Goal: Task Accomplishment & Management: Use online tool/utility

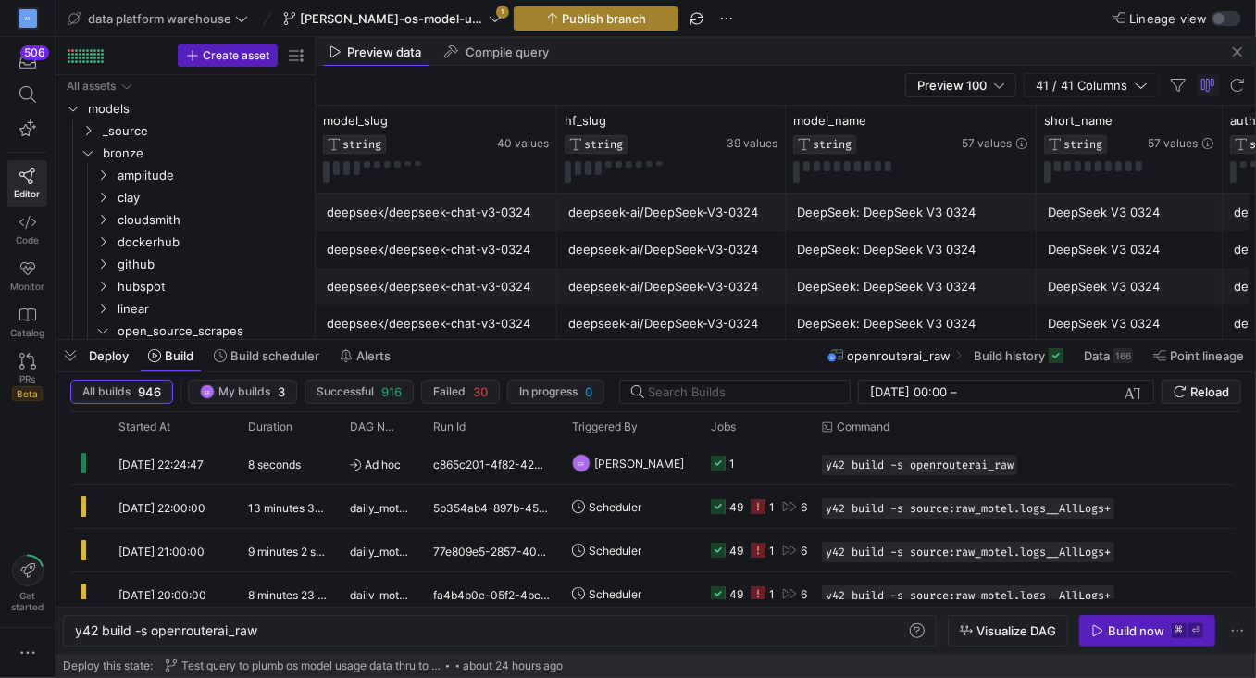
scroll to position [0, 183]
click at [493, 17] on icon at bounding box center [495, 18] width 13 height 13
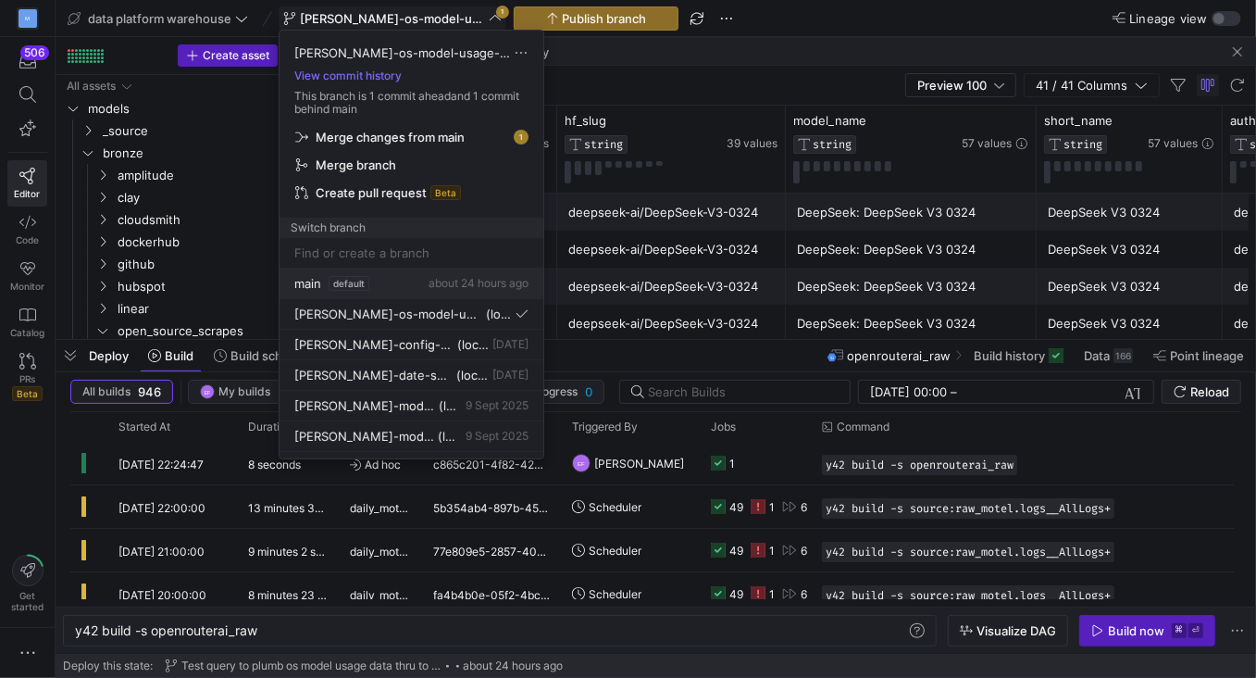
click at [309, 282] on span "main" at bounding box center [307, 283] width 27 height 15
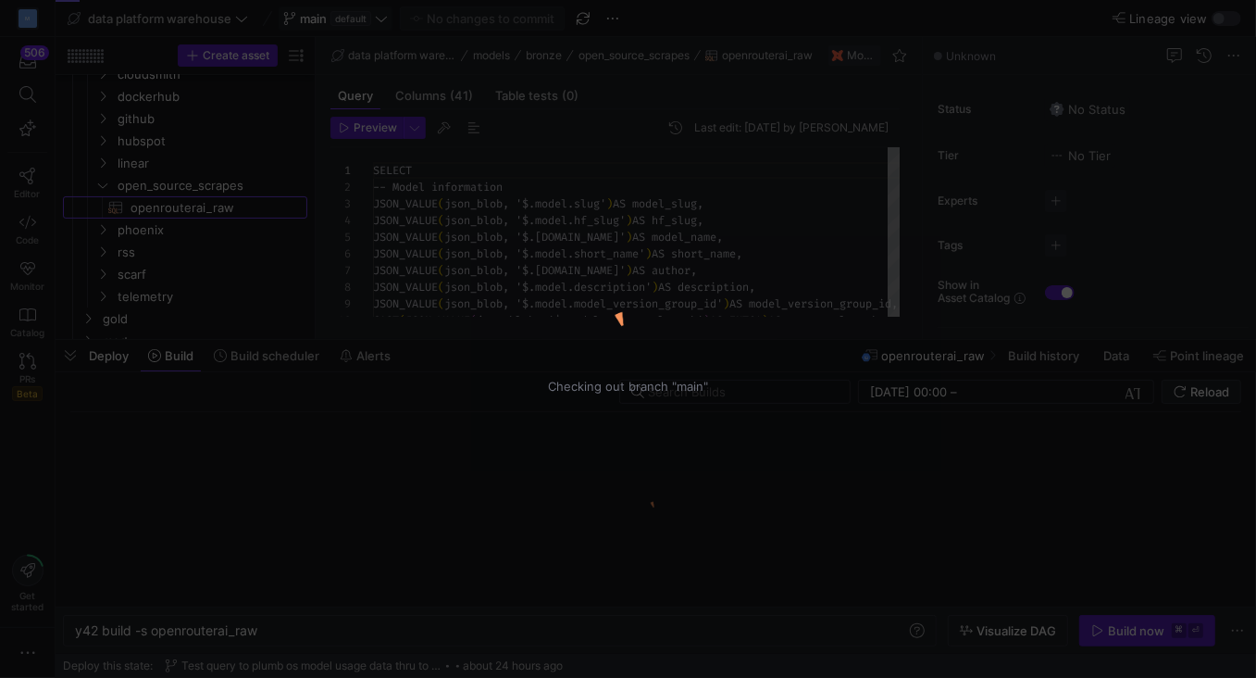
scroll to position [149, 0]
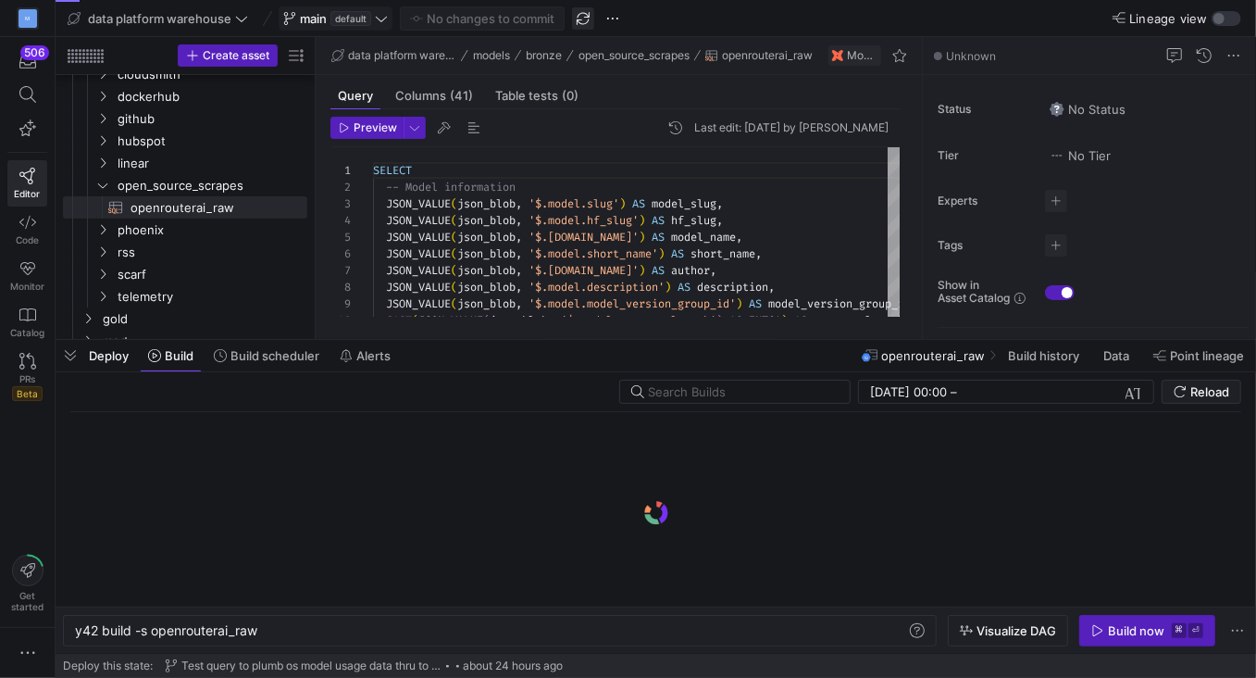
click at [578, 19] on span "button" at bounding box center [583, 18] width 22 height 22
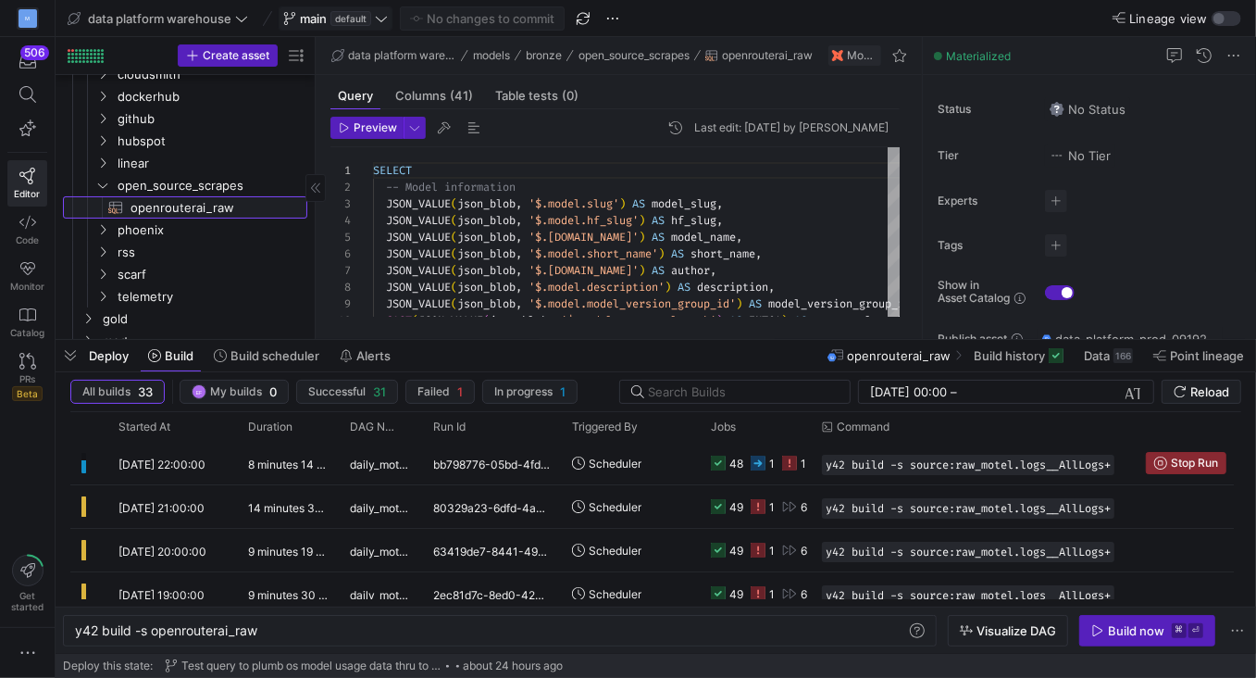
click at [259, 211] on span "openrouterai_raw​​​​​​​​​​" at bounding box center [209, 207] width 156 height 21
click at [592, 242] on div "SELECT -- Model information JSON_VALUE ( json_blob , '$.model.slug' ) AS model_…" at bounding box center [672, 618] width 599 height 943
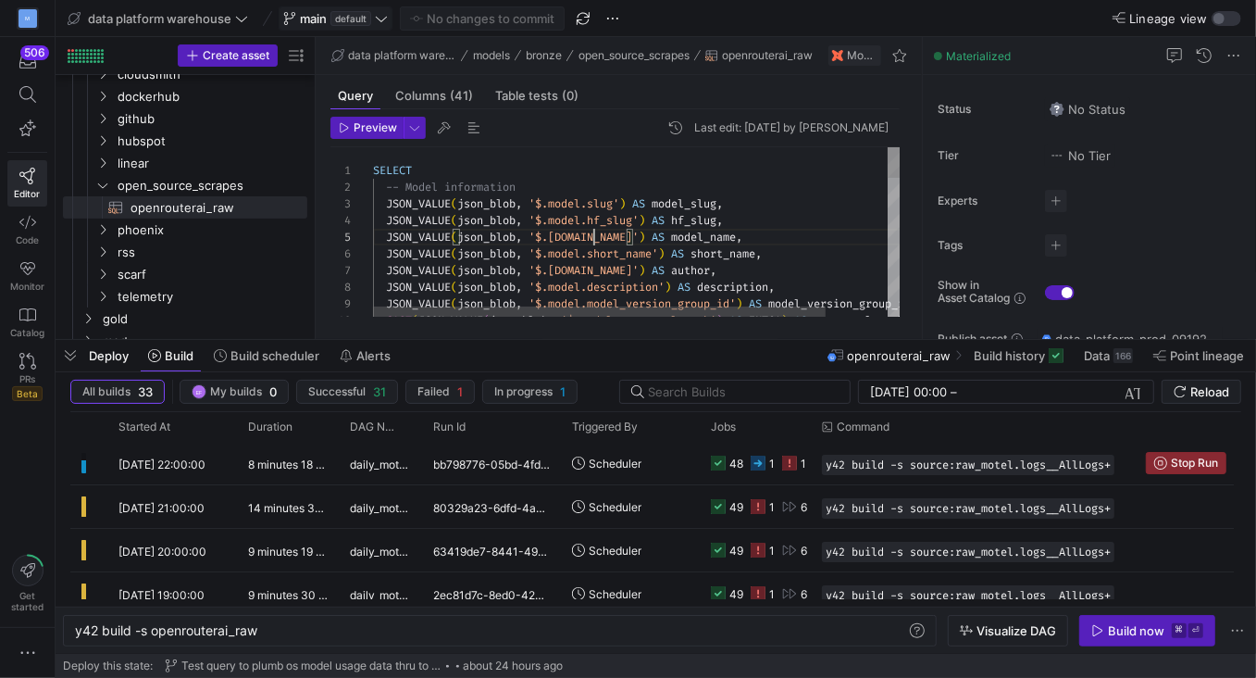
scroll to position [66, 220]
type textarea "SELECT -- Model information JSON_VALUE(json_blob, '$.model.slug') AS model_slug…"
